Goal: Navigation & Orientation: Find specific page/section

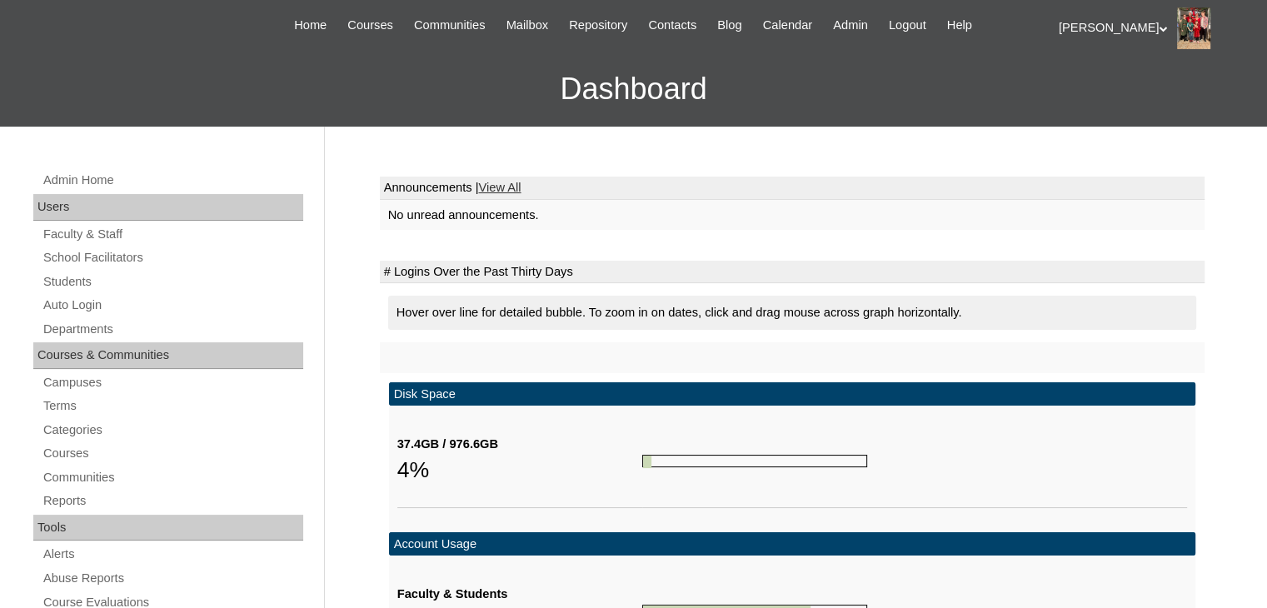
scroll to position [167, 0]
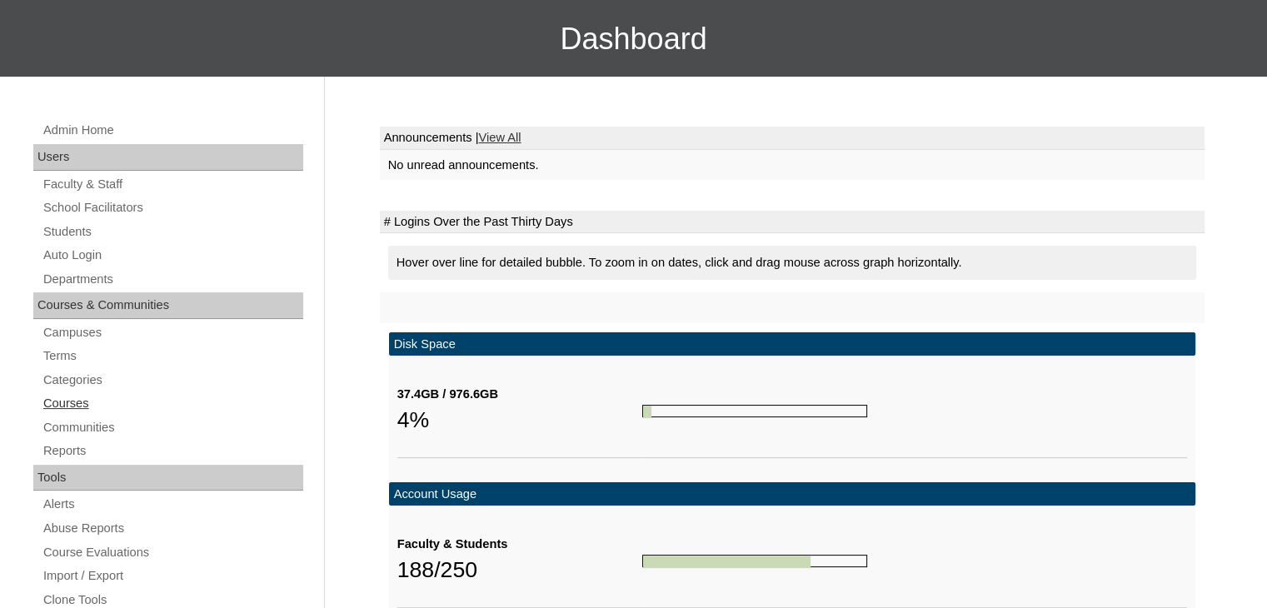
click at [72, 404] on link "Courses" at bounding box center [173, 403] width 262 height 21
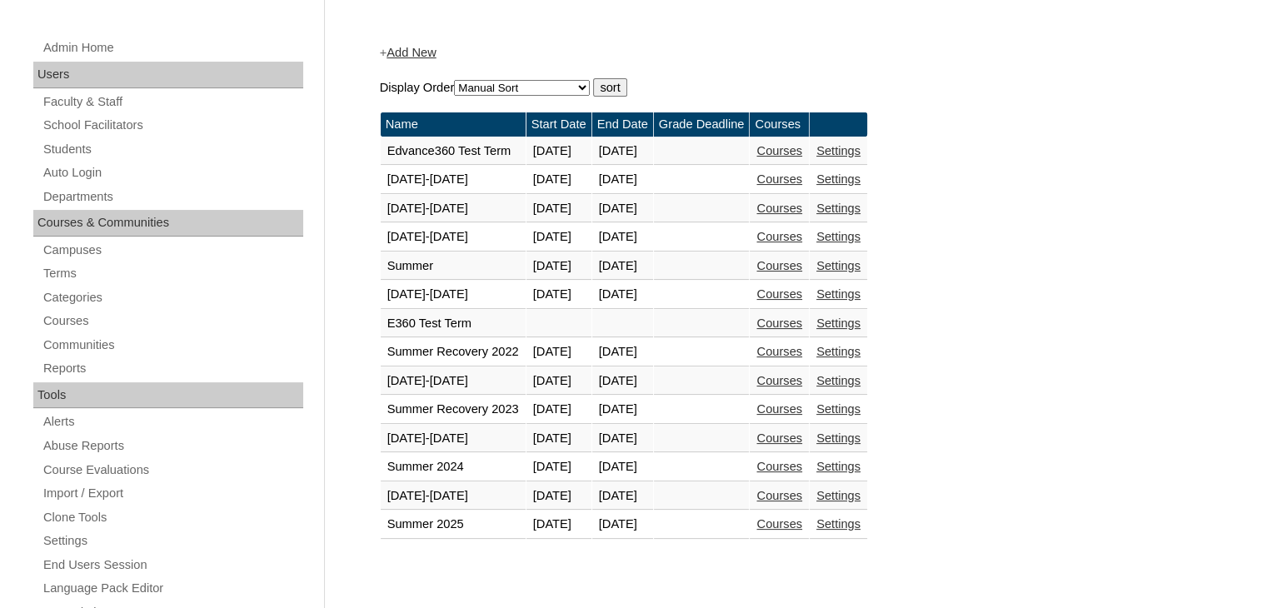
scroll to position [250, 0]
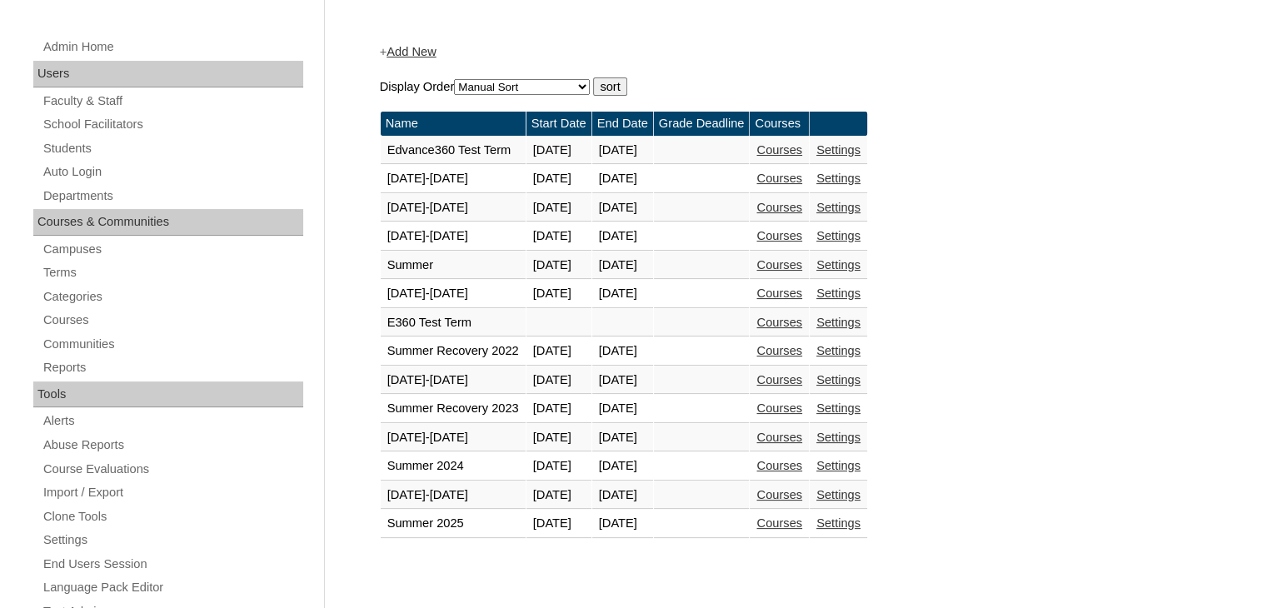
click at [802, 491] on link "Courses" at bounding box center [779, 494] width 46 height 13
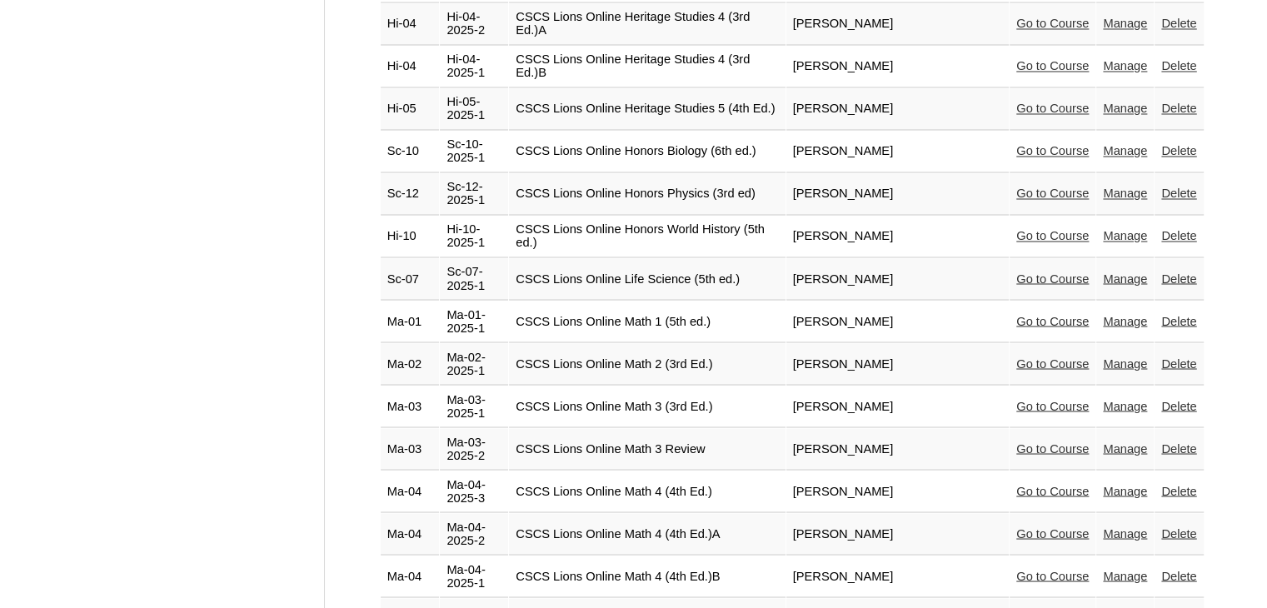
scroll to position [2916, 0]
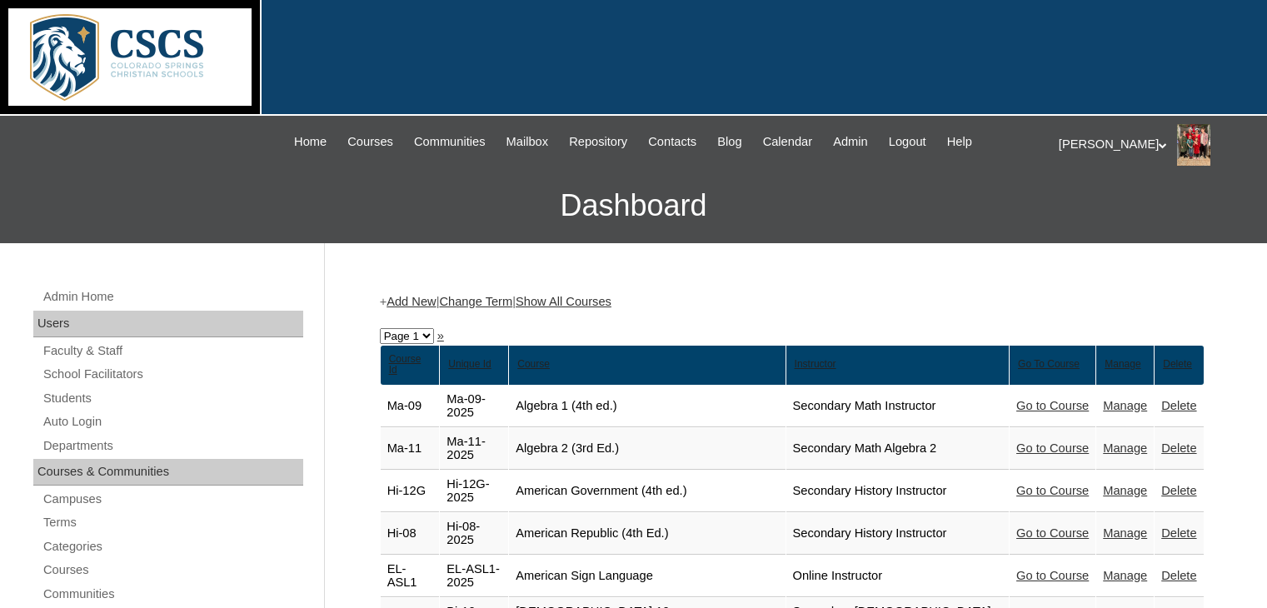
scroll to position [2916, 0]
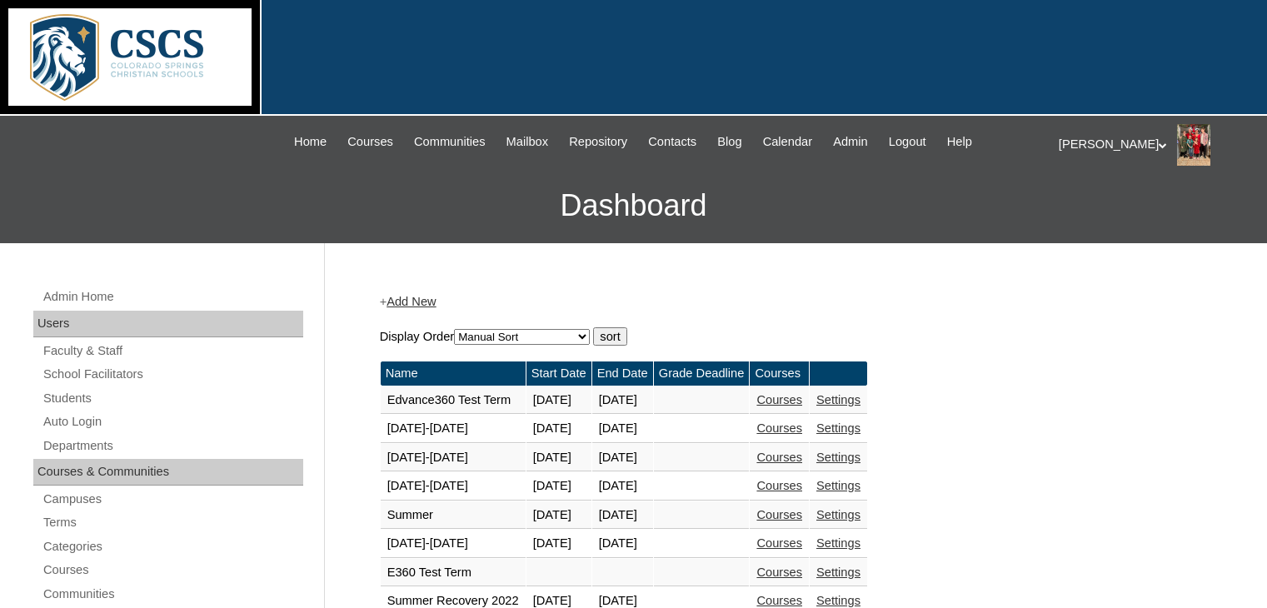
scroll to position [250, 0]
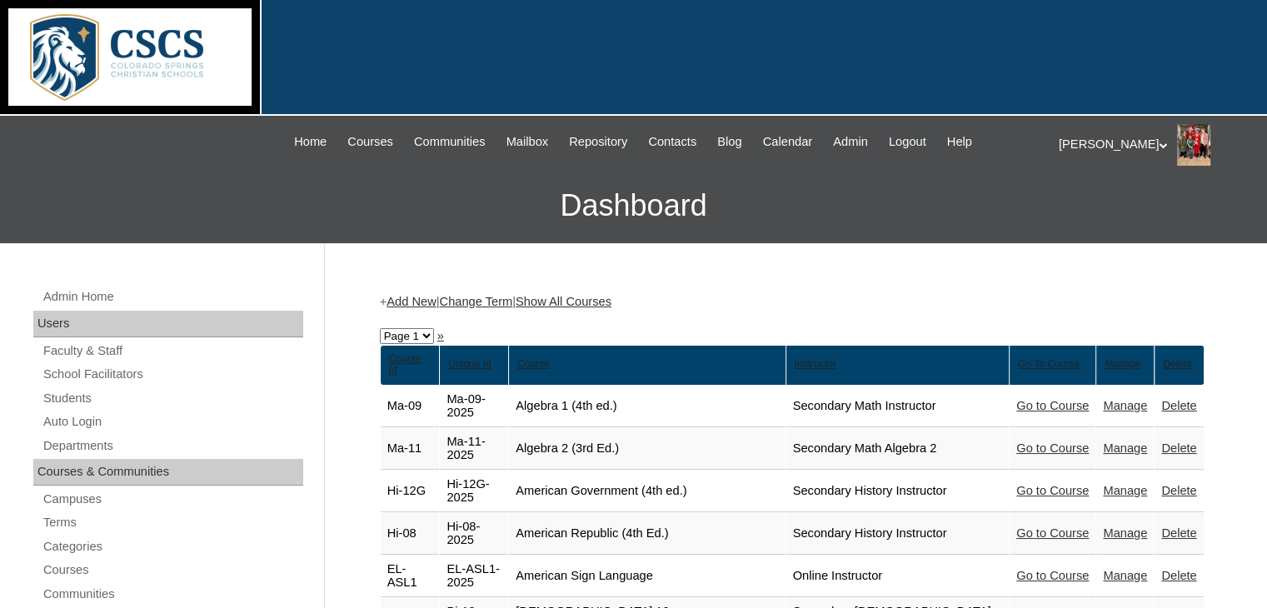
click at [596, 300] on link "Show All Courses" at bounding box center [564, 301] width 96 height 13
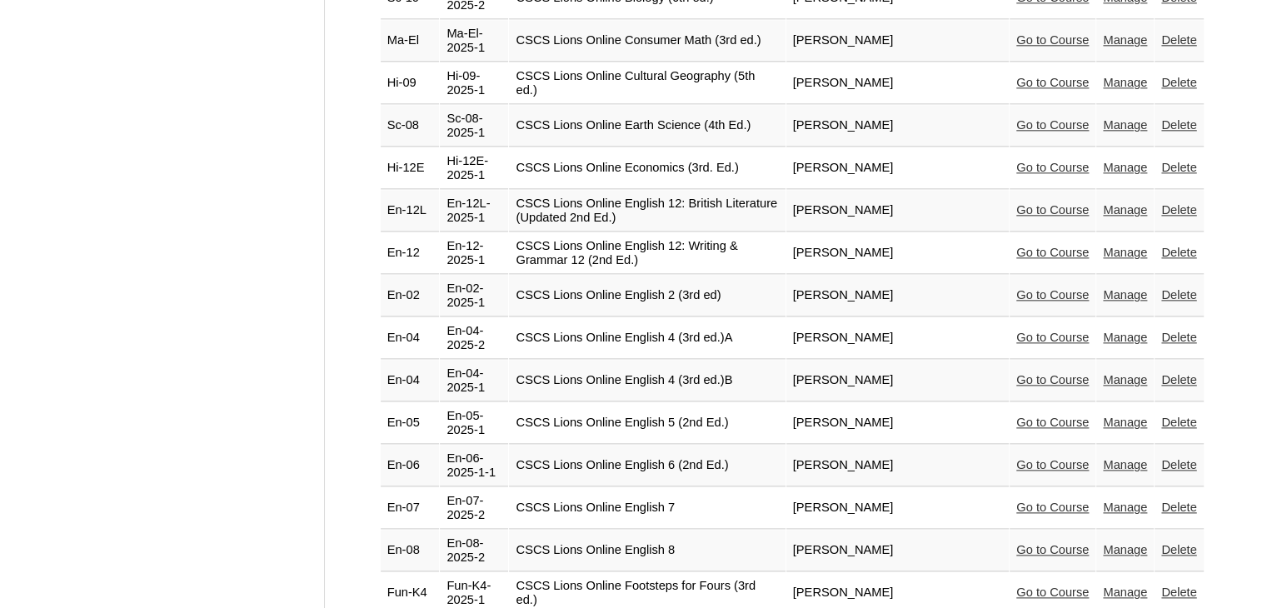
scroll to position [1999, 0]
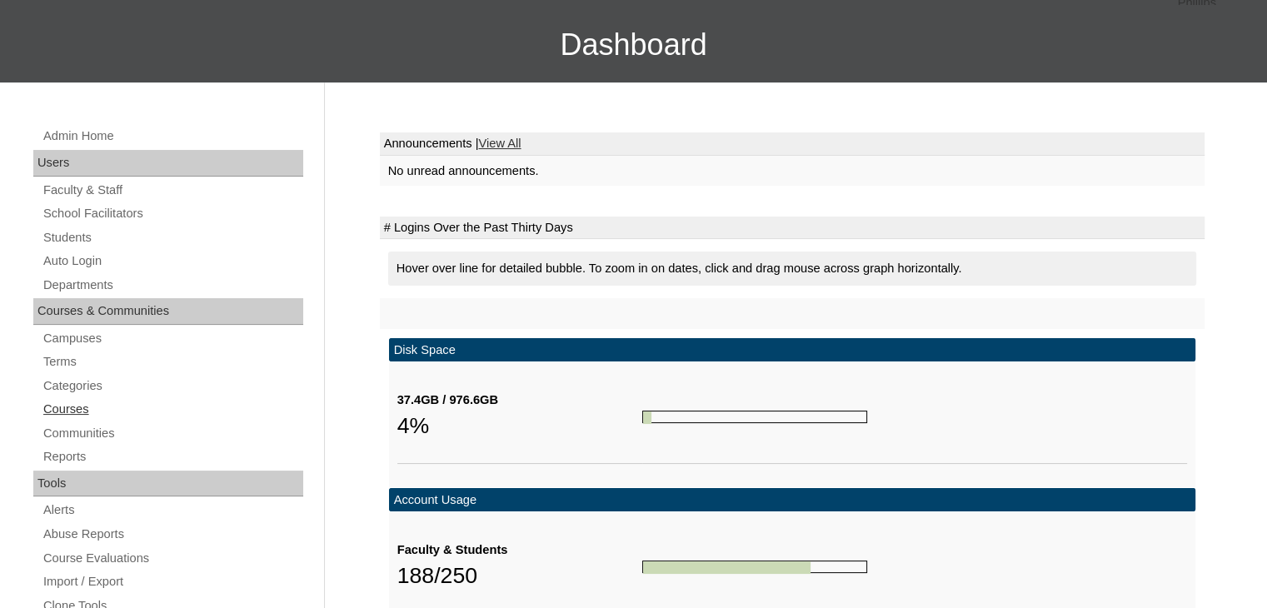
scroll to position [167, 0]
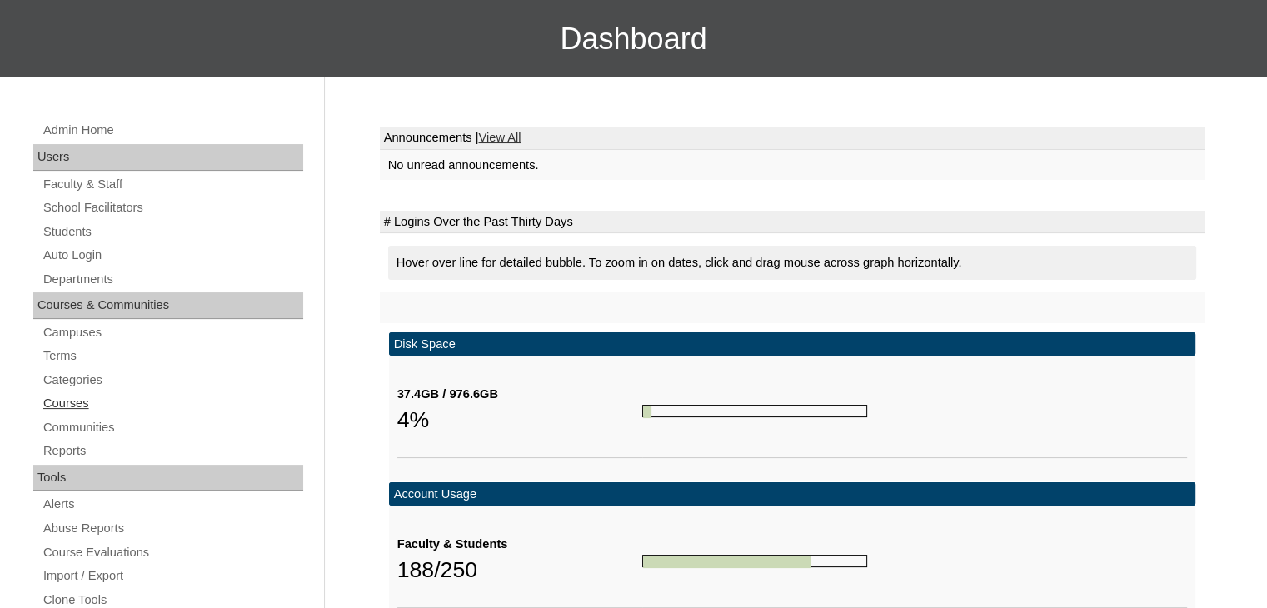
click at [63, 402] on link "Courses" at bounding box center [173, 403] width 262 height 21
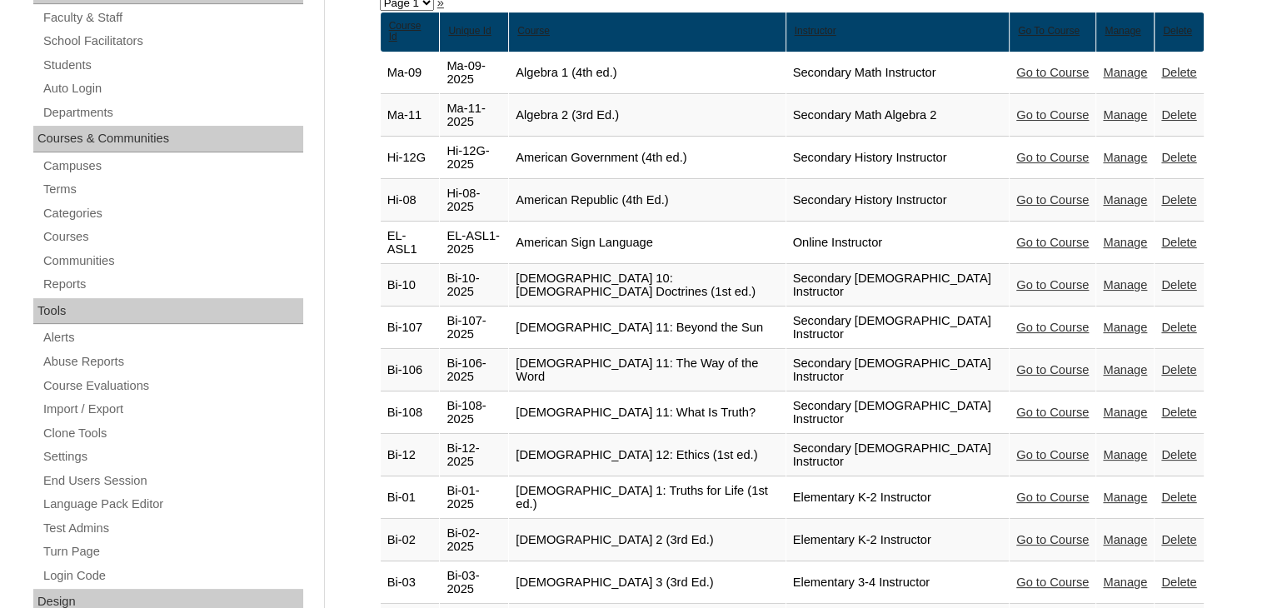
scroll to position [167, 0]
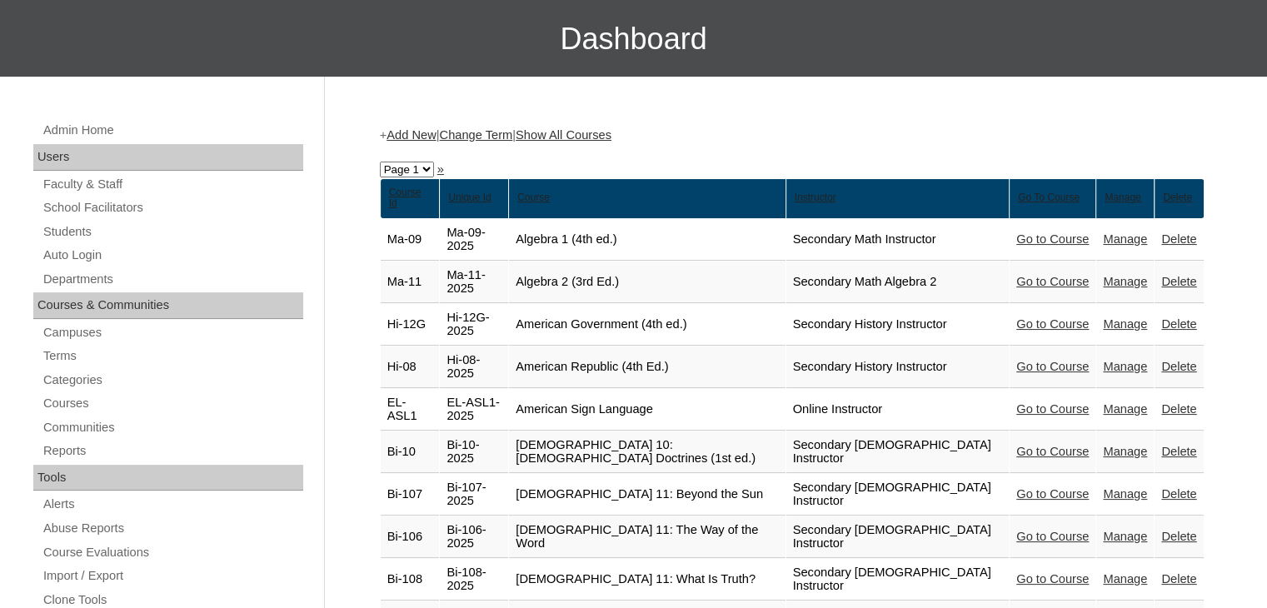
click at [606, 134] on link "Show All Courses" at bounding box center [564, 134] width 96 height 13
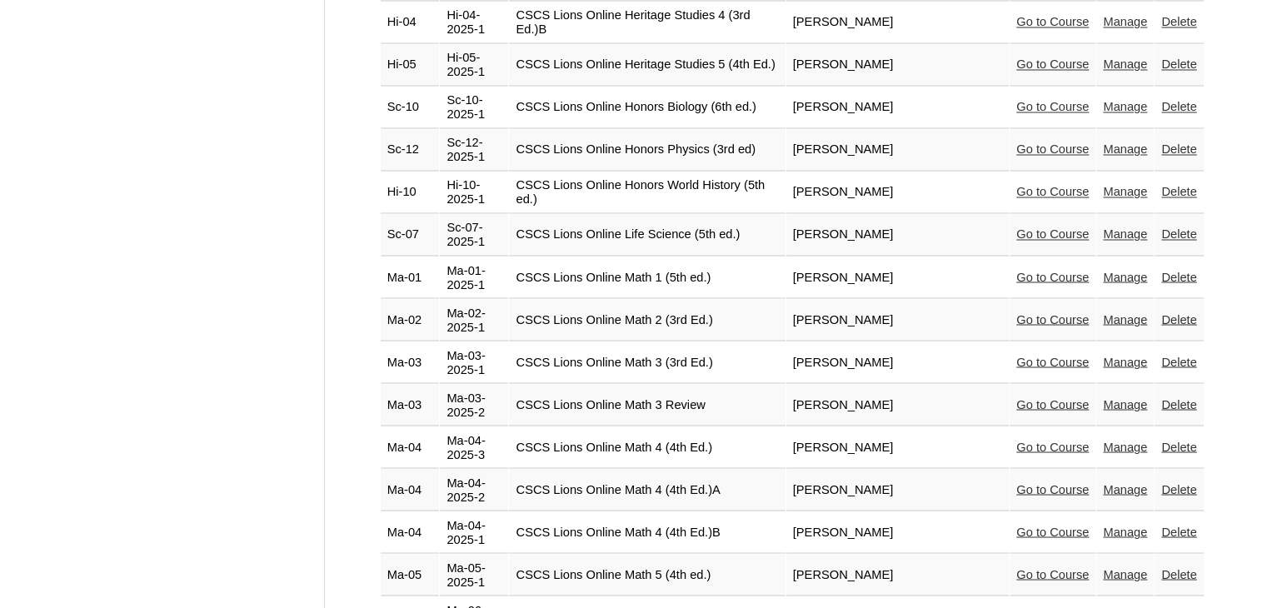
scroll to position [3082, 0]
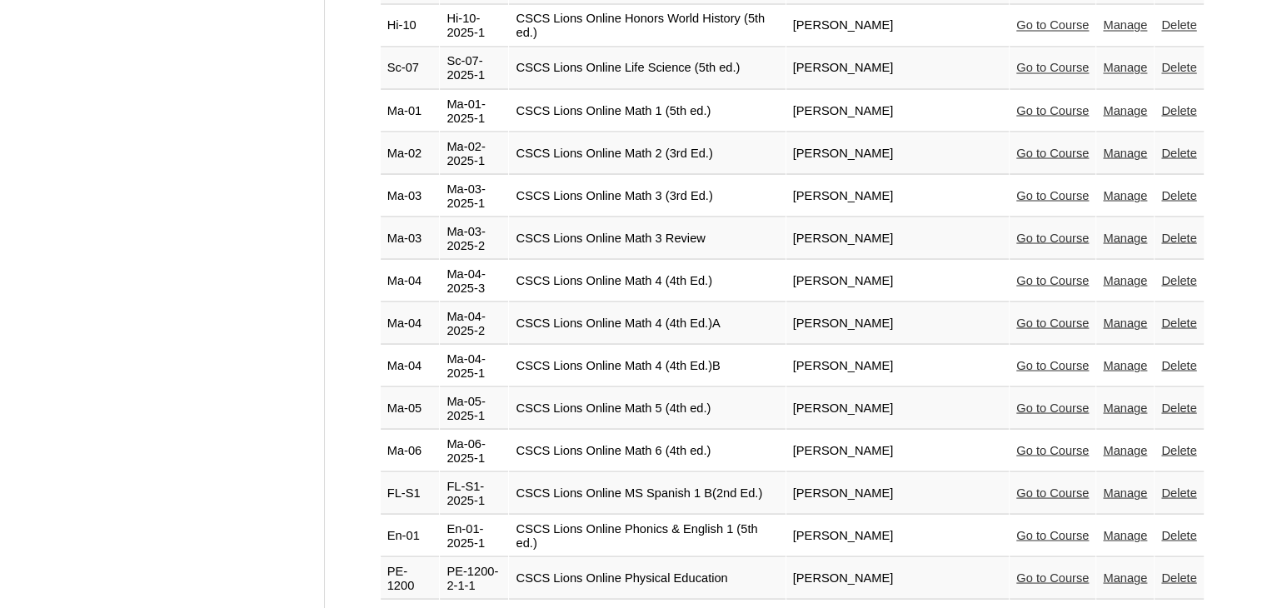
click at [1050, 607] on link "Go to Course" at bounding box center [1052, 619] width 72 height 13
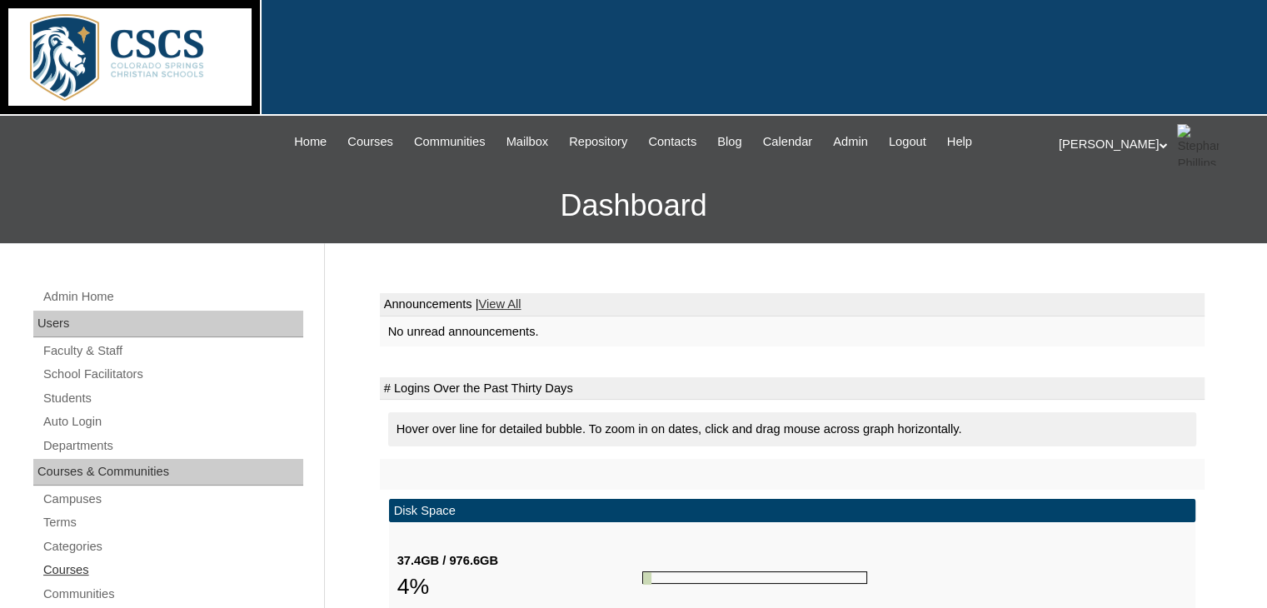
click at [59, 566] on link "Courses" at bounding box center [173, 570] width 262 height 21
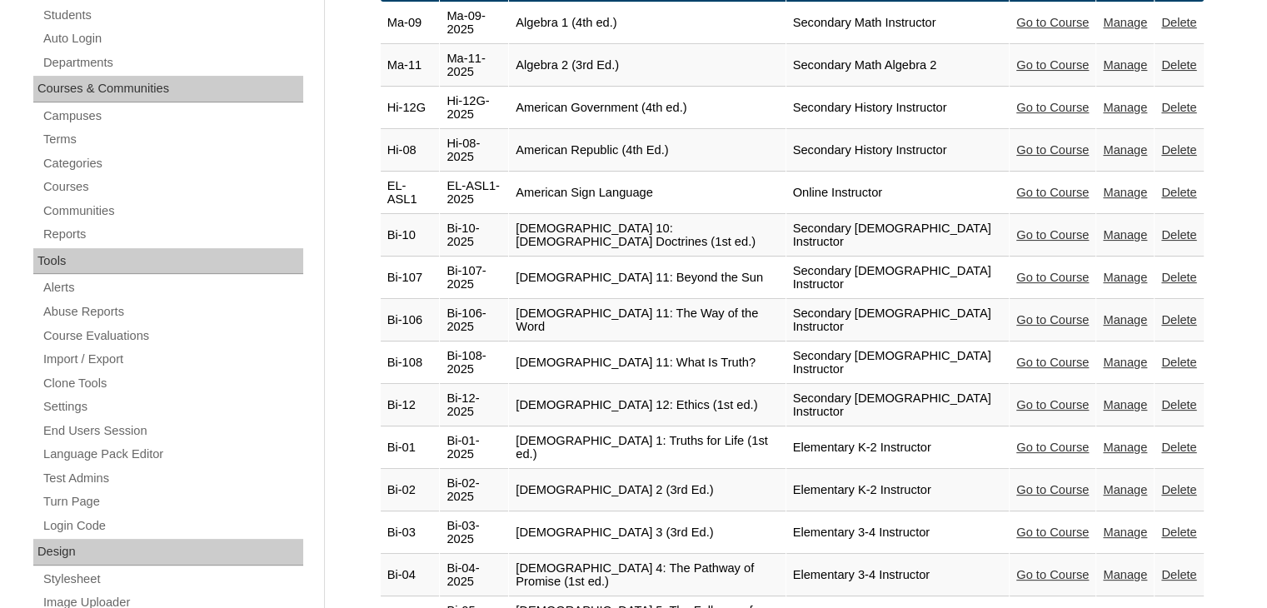
scroll to position [250, 0]
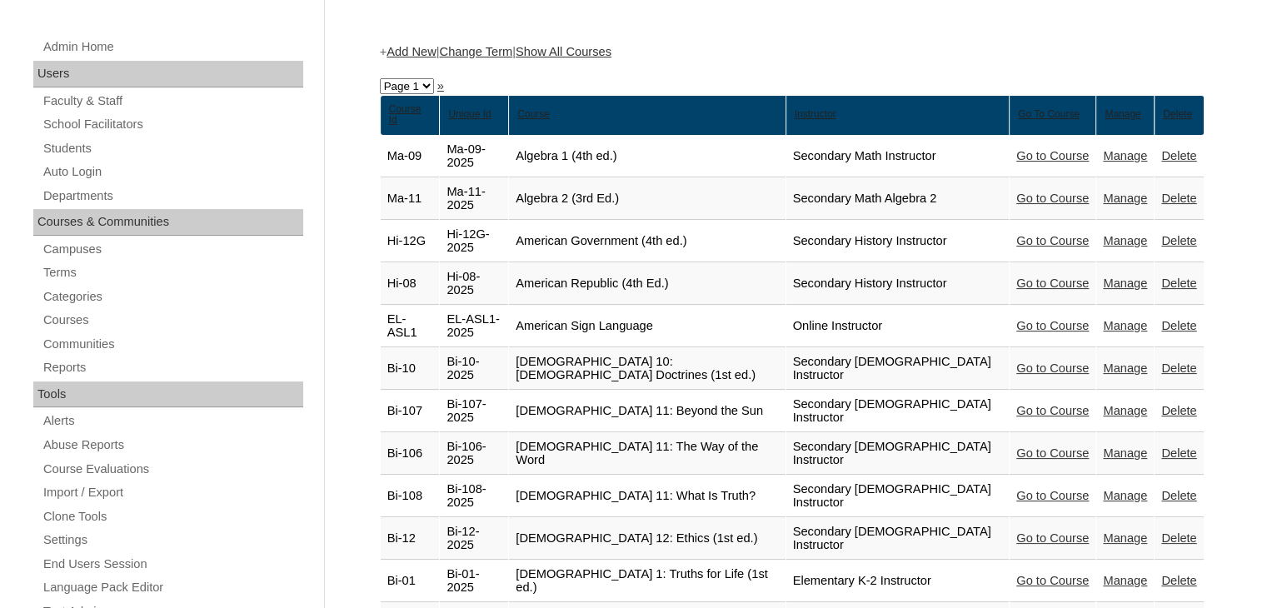
click at [605, 46] on link "Show All Courses" at bounding box center [564, 51] width 96 height 13
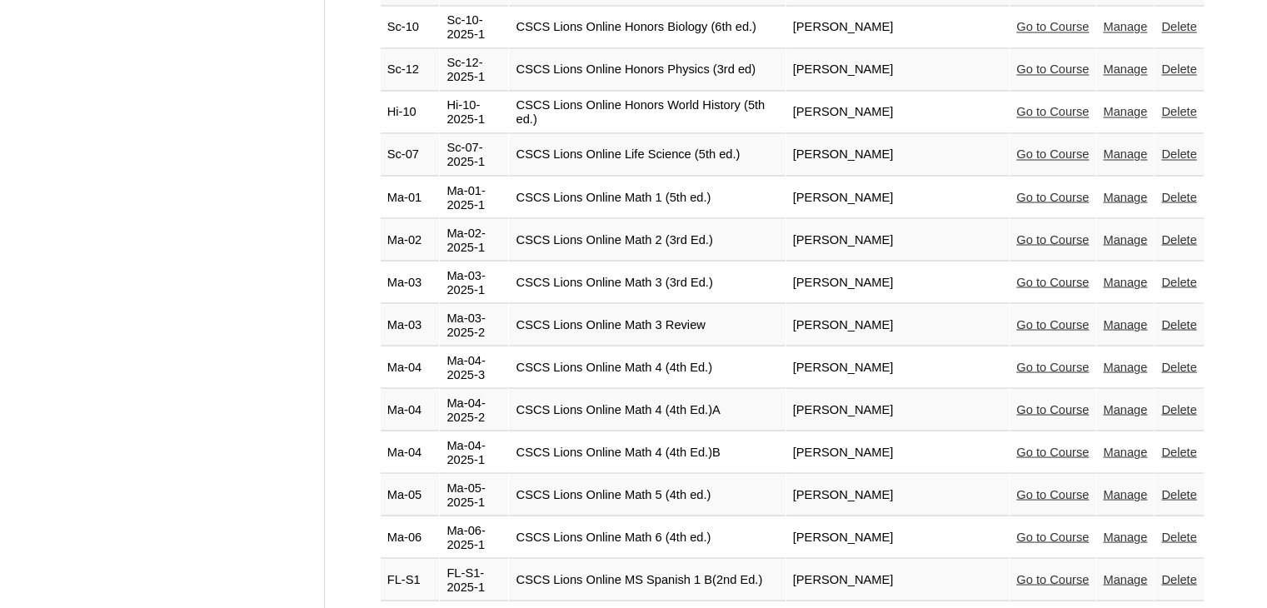
scroll to position [2999, 0]
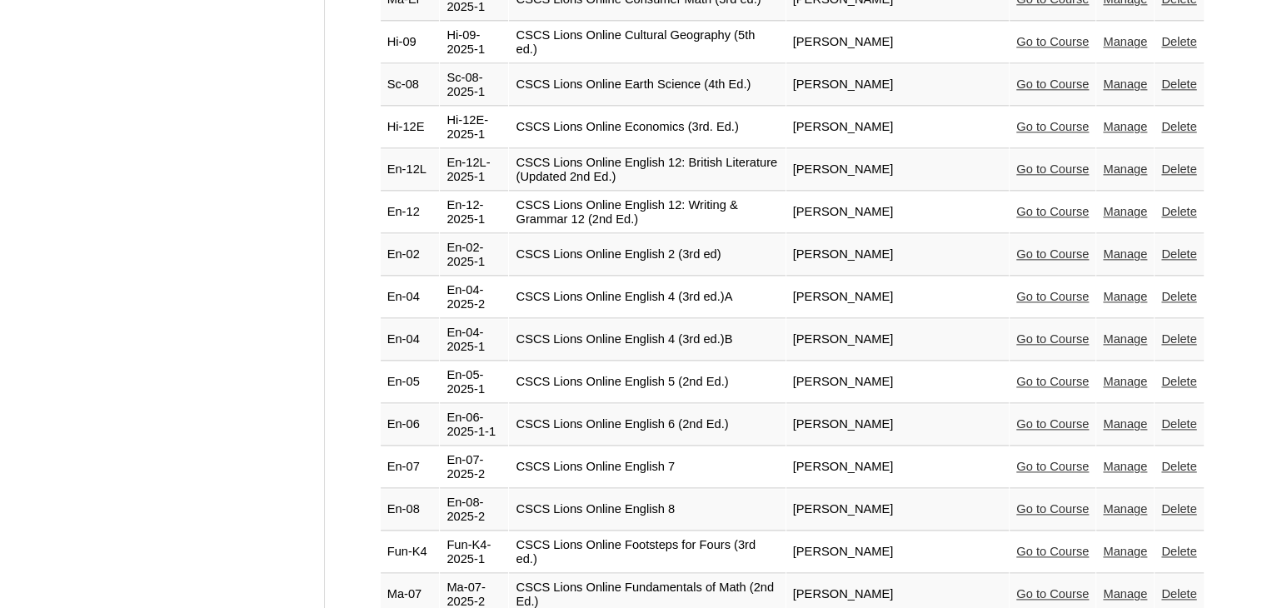
scroll to position [1999, 0]
